Goal: Task Accomplishment & Management: Use online tool/utility

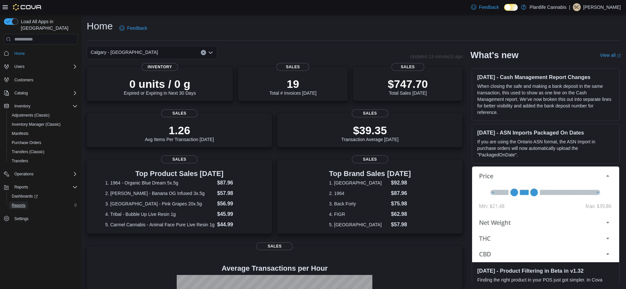
click at [25, 202] on span "Reports" at bounding box center [19, 205] width 14 height 8
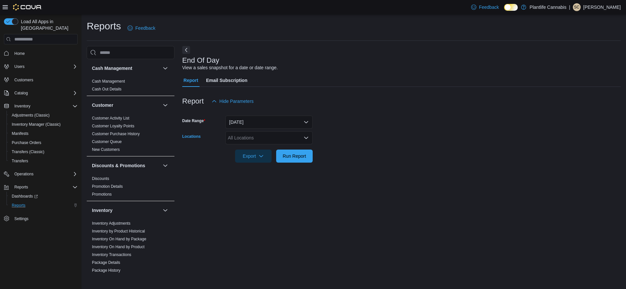
click at [233, 137] on div "All Locations" at bounding box center [268, 137] width 87 height 13
type input "****"
drag, startPoint x: 270, startPoint y: 160, endPoint x: 318, endPoint y: 159, distance: 47.6
click at [270, 160] on span "Calgary - [GEOGRAPHIC_DATA]" at bounding box center [276, 158] width 67 height 7
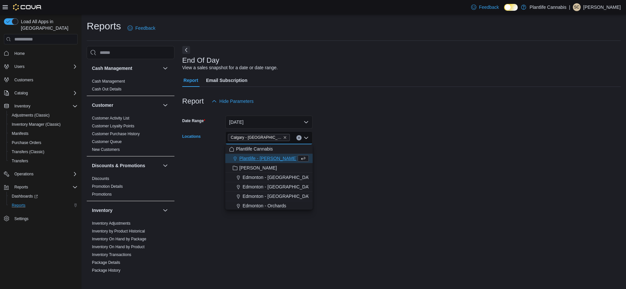
click at [357, 159] on form "Date Range [DATE] Locations [GEOGRAPHIC_DATA] - [GEOGRAPHIC_DATA] Combo box. Se…" at bounding box center [401, 135] width 439 height 55
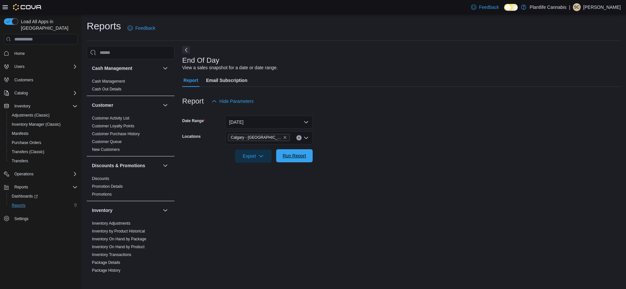
click at [284, 158] on span "Run Report" at bounding box center [294, 155] width 23 height 7
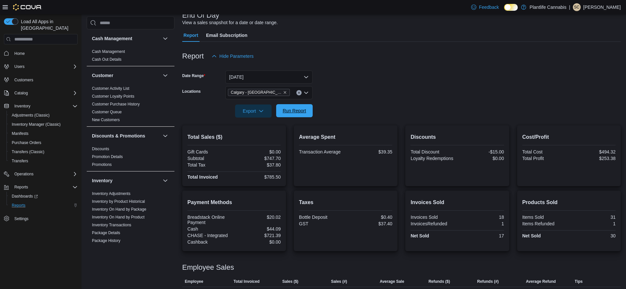
scroll to position [83, 0]
